Goal: Check status: Check status

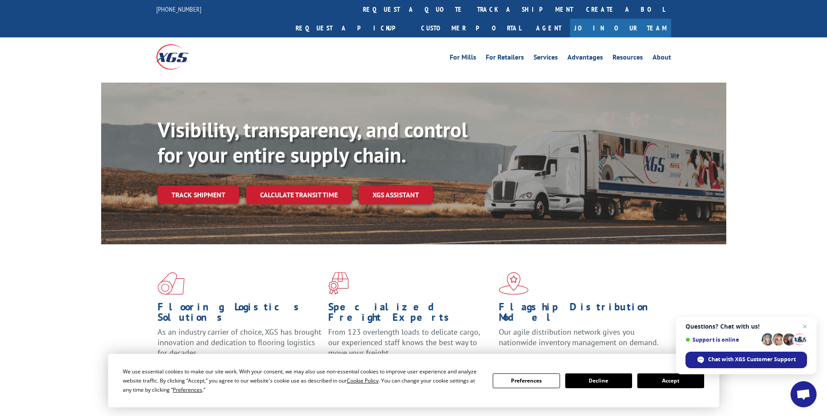
click at [661, 375] on button "Accept" at bounding box center [671, 380] width 67 height 15
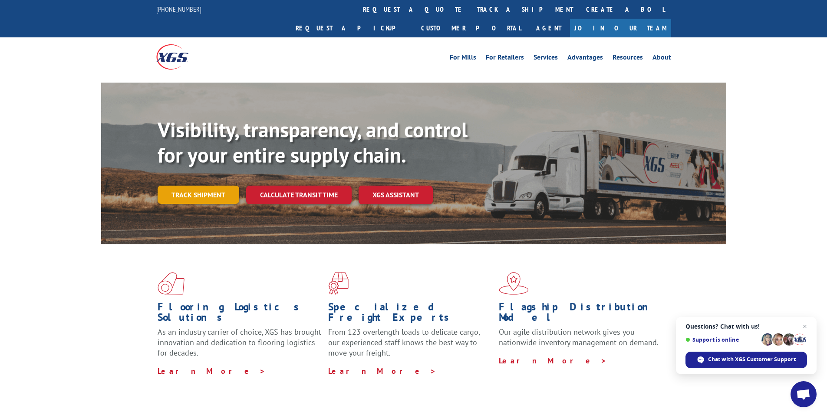
click at [205, 185] on link "Track shipment" at bounding box center [199, 194] width 82 height 18
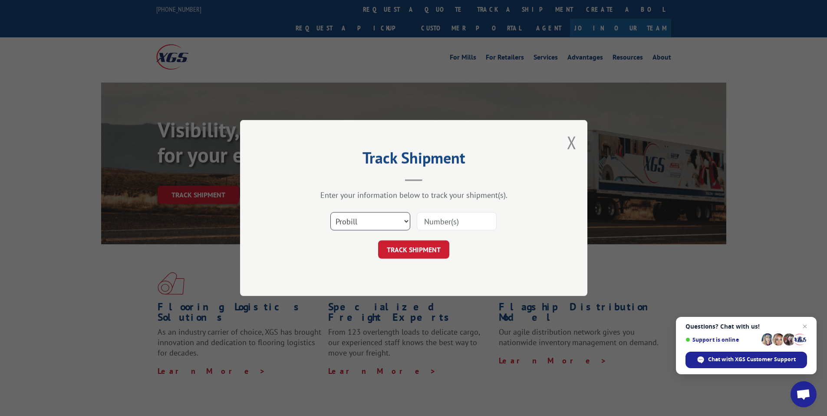
click at [342, 215] on select "Select category... Probill BOL PO" at bounding box center [371, 221] width 80 height 18
select select "po"
click at [331, 212] on select "Select category... Probill BOL PO" at bounding box center [371, 221] width 80 height 18
click at [439, 217] on input at bounding box center [457, 221] width 80 height 18
paste input "75507432"
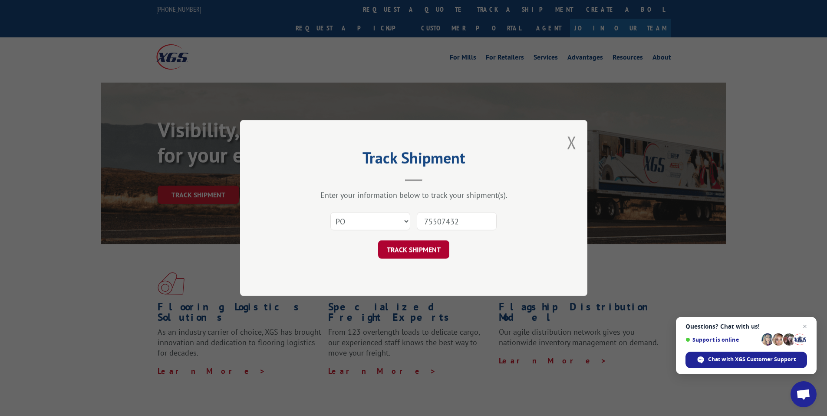
type input "75507432"
click at [402, 244] on button "TRACK SHIPMENT" at bounding box center [413, 249] width 71 height 18
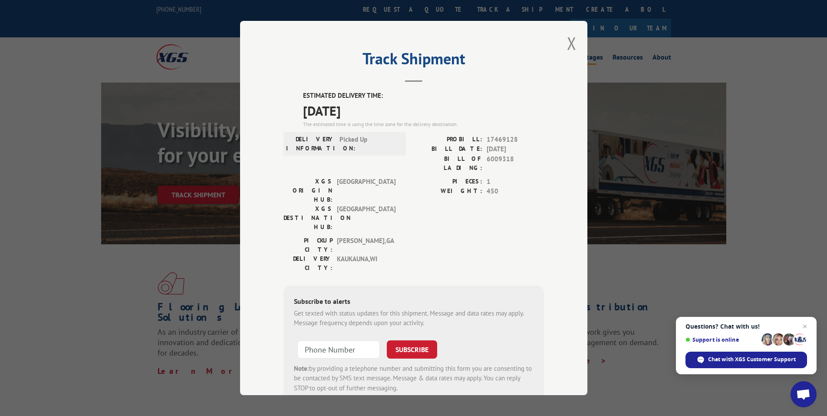
click at [570, 40] on button "Close modal" at bounding box center [572, 43] width 10 height 23
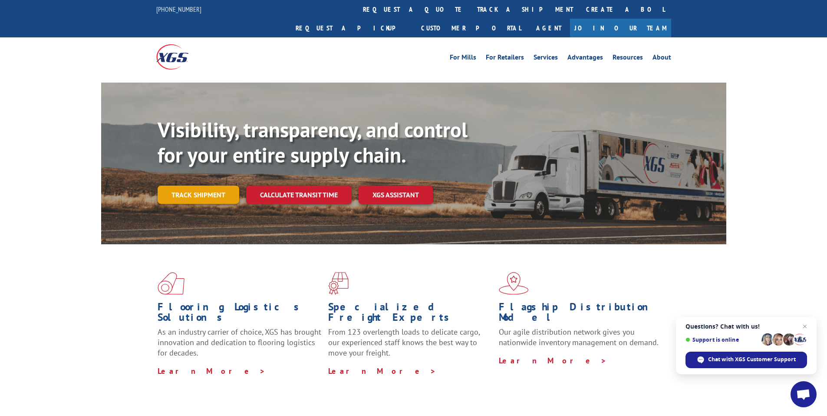
click at [214, 185] on link "Track shipment" at bounding box center [199, 194] width 82 height 18
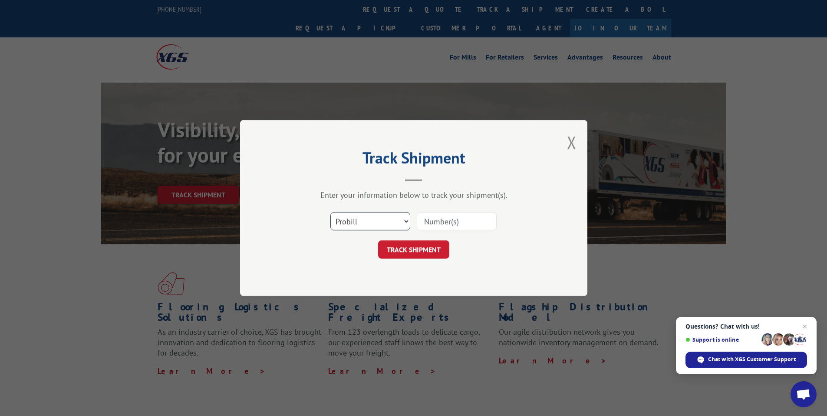
click at [367, 214] on select "Select category... Probill BOL PO" at bounding box center [371, 221] width 80 height 18
select select "po"
click at [331, 212] on select "Select category... Probill BOL PO" at bounding box center [371, 221] width 80 height 18
click at [433, 217] on input at bounding box center [457, 221] width 80 height 18
paste input "75507427"
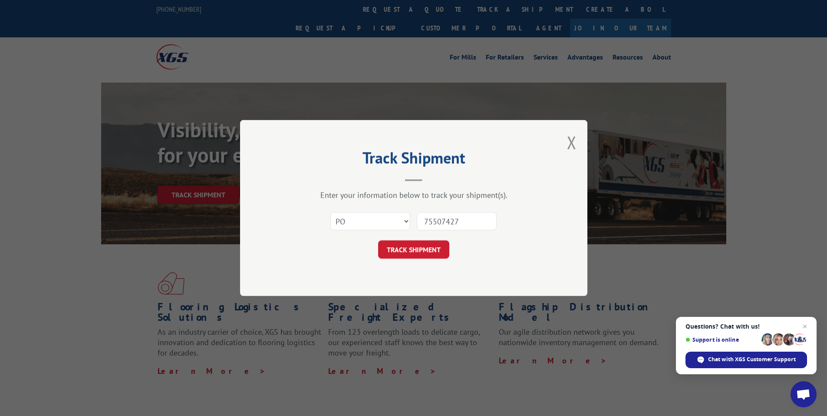
type input "75507427"
drag, startPoint x: 413, startPoint y: 232, endPoint x: 407, endPoint y: 245, distance: 13.8
click at [412, 234] on div "Select category... Probill BOL PO 75507427" at bounding box center [414, 221] width 261 height 29
click at [407, 245] on button "TRACK SHIPMENT" at bounding box center [413, 249] width 71 height 18
